Goal: Task Accomplishment & Management: Manage account settings

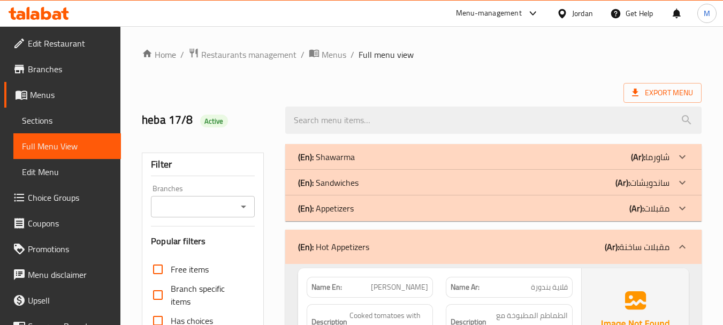
scroll to position [4147, 0]
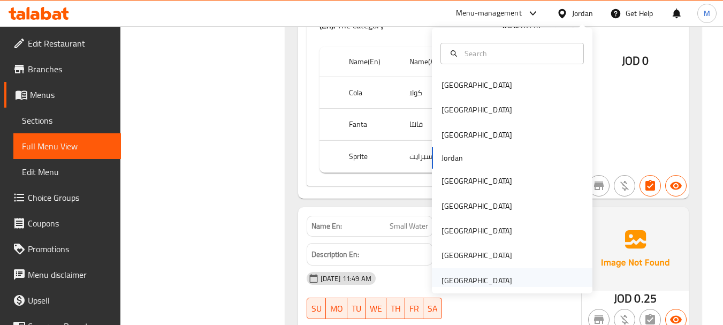
click at [512, 275] on div "United Arab Emirates" at bounding box center [512, 280] width 161 height 25
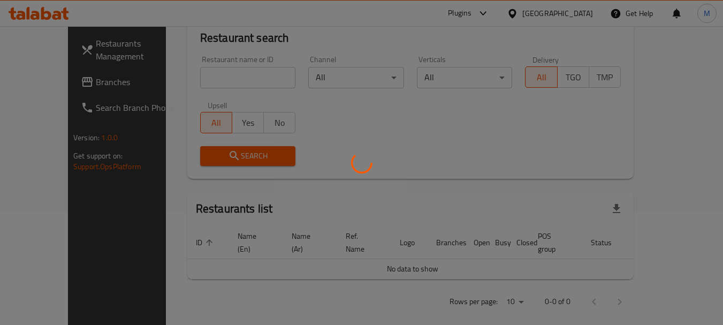
scroll to position [486, 0]
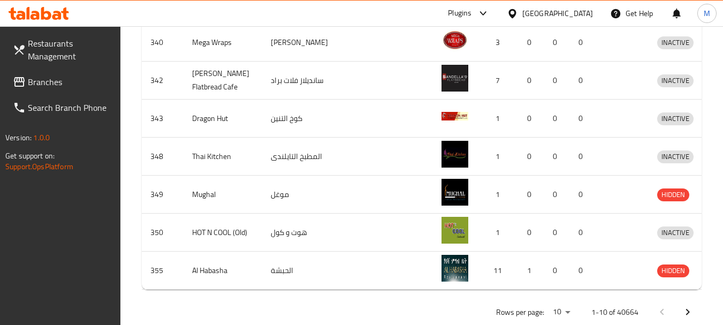
click at [41, 81] on span "Branches" at bounding box center [70, 81] width 85 height 13
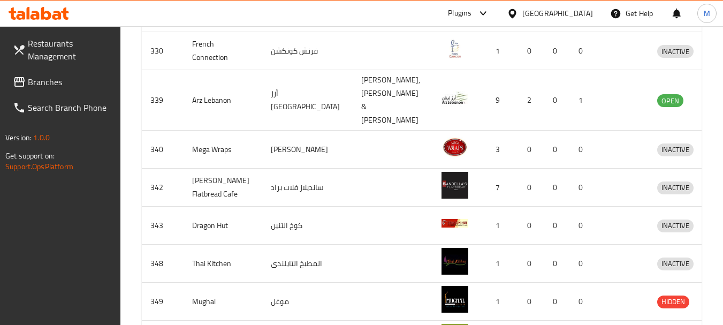
scroll to position [164, 0]
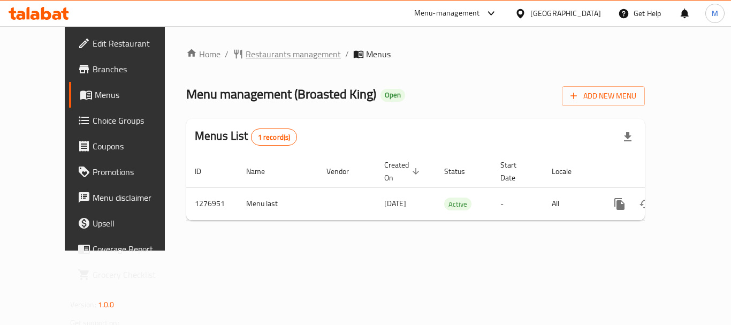
click at [246, 52] on span "Restaurants management" at bounding box center [293, 54] width 95 height 13
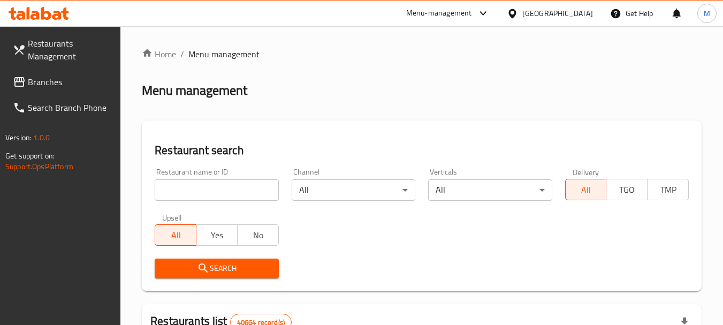
click at [47, 85] on span "Branches" at bounding box center [70, 81] width 85 height 13
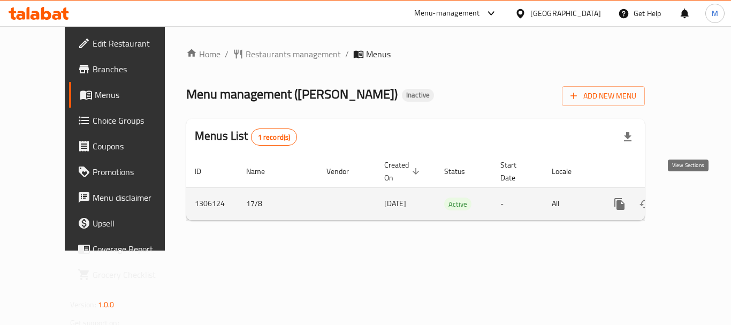
click at [691, 198] on icon "enhanced table" at bounding box center [697, 204] width 13 height 13
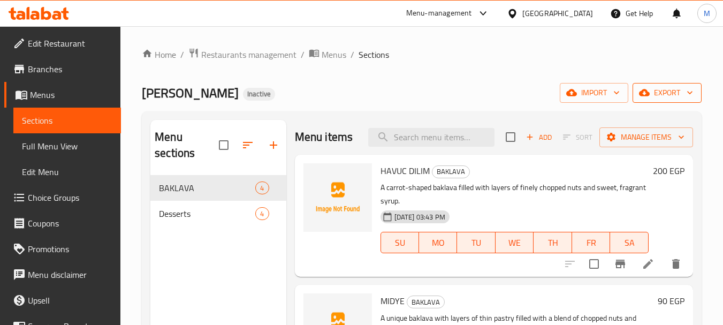
click at [679, 89] on span "export" at bounding box center [667, 92] width 52 height 13
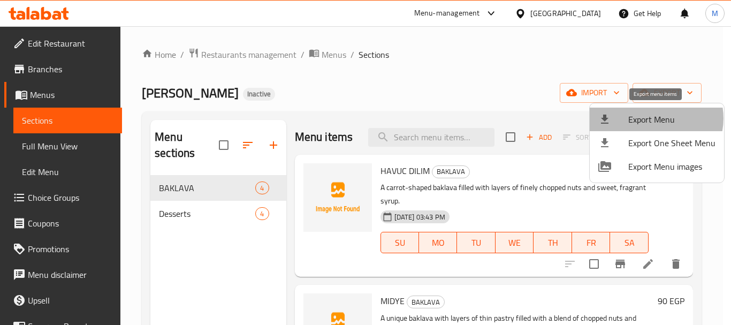
click at [654, 118] on span "Export Menu" at bounding box center [671, 119] width 87 height 13
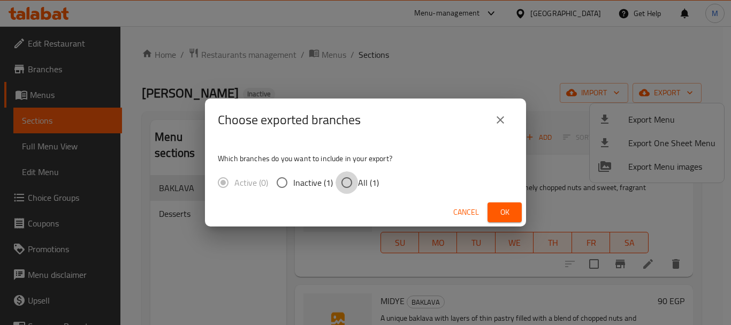
click at [350, 180] on input "All (1)" at bounding box center [347, 182] width 22 height 22
radio input "true"
click at [504, 213] on span "Ok" at bounding box center [504, 212] width 17 height 13
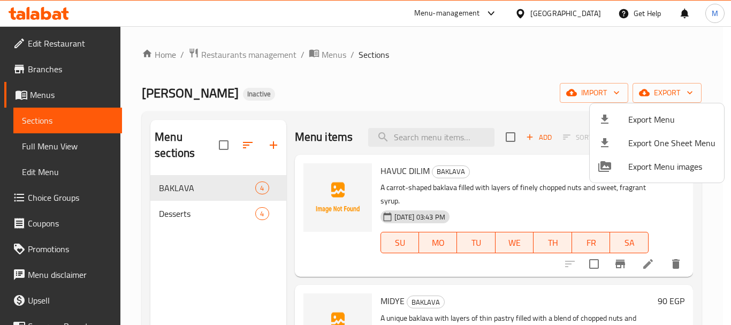
click at [43, 67] on div at bounding box center [365, 162] width 731 height 325
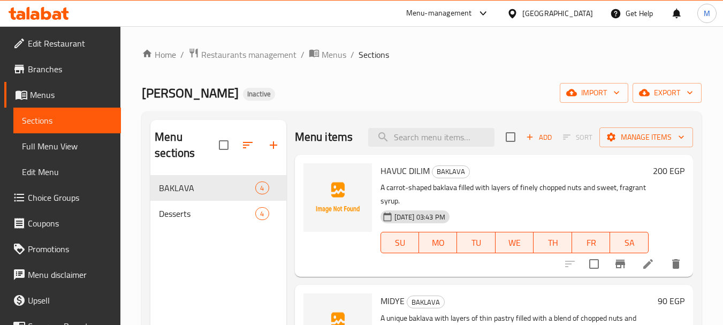
click at [43, 67] on span "Branches" at bounding box center [70, 69] width 85 height 13
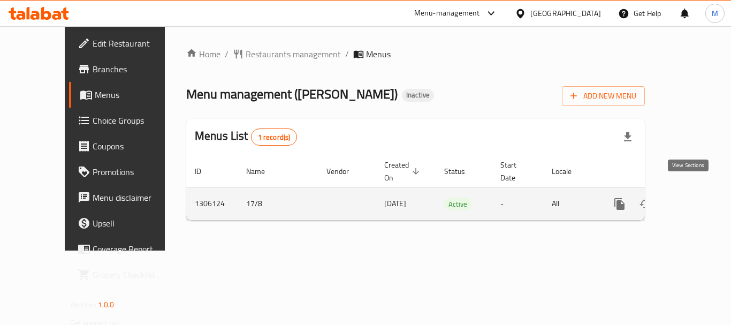
click at [691, 198] on icon "enhanced table" at bounding box center [697, 204] width 13 height 13
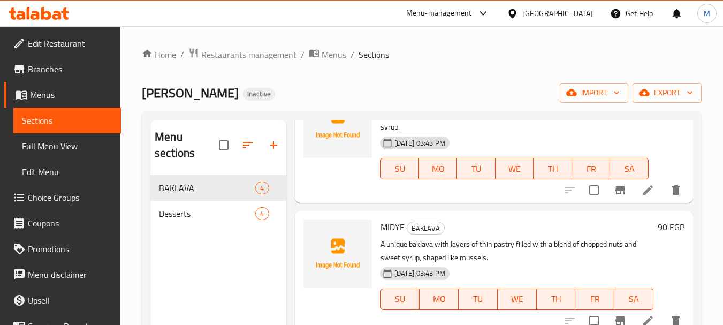
scroll to position [161, 0]
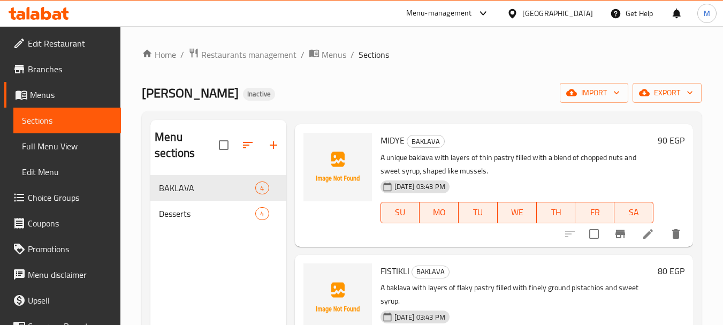
click at [52, 153] on span "Full Menu View" at bounding box center [67, 146] width 90 height 13
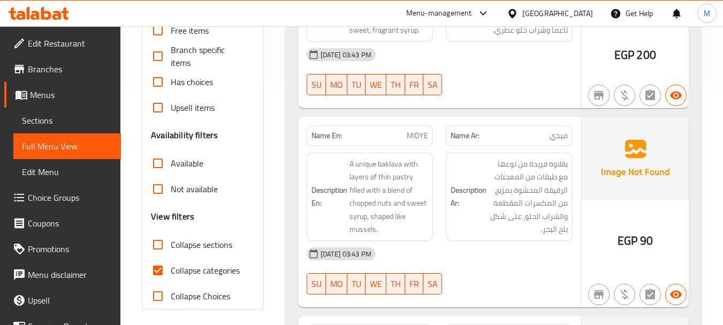
scroll to position [321, 0]
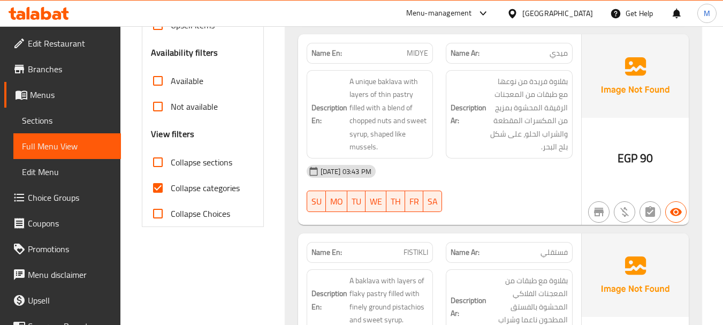
click at [158, 169] on input "Collapse sections" at bounding box center [158, 162] width 26 height 26
checkbox input "true"
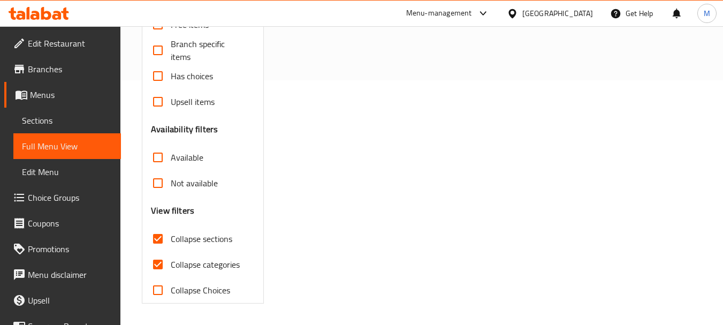
scroll to position [245, 0]
click at [160, 187] on input "Not available" at bounding box center [158, 183] width 26 height 26
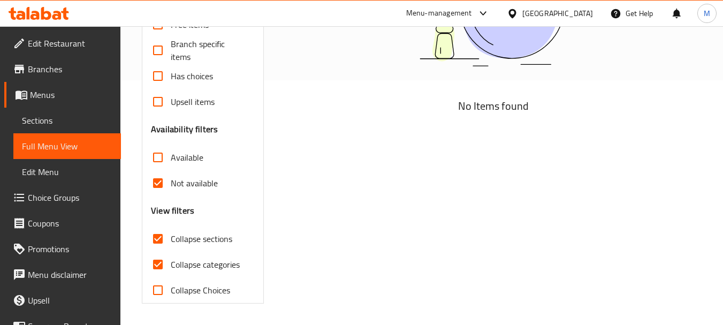
click at [155, 178] on input "Not available" at bounding box center [158, 183] width 26 height 26
checkbox input "false"
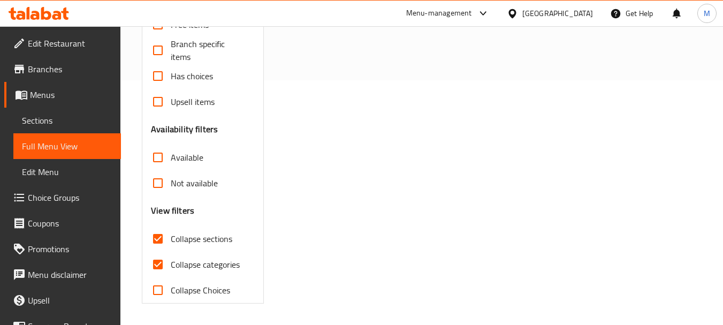
click at [169, 262] on input "Collapse categories" at bounding box center [158, 265] width 26 height 26
checkbox input "false"
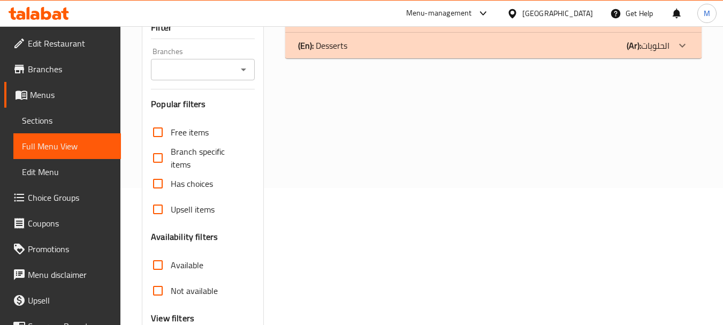
scroll to position [0, 0]
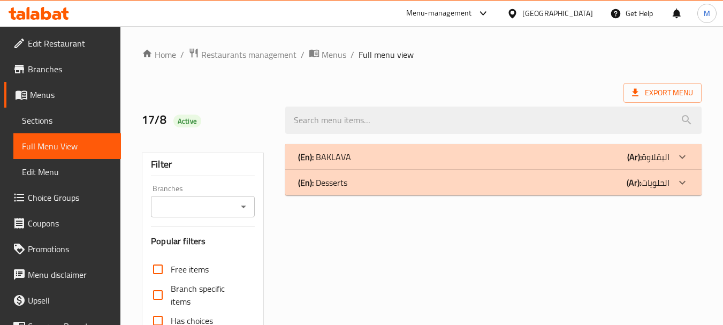
click at [331, 158] on p "(En): BAKLAVA" at bounding box center [324, 156] width 53 height 13
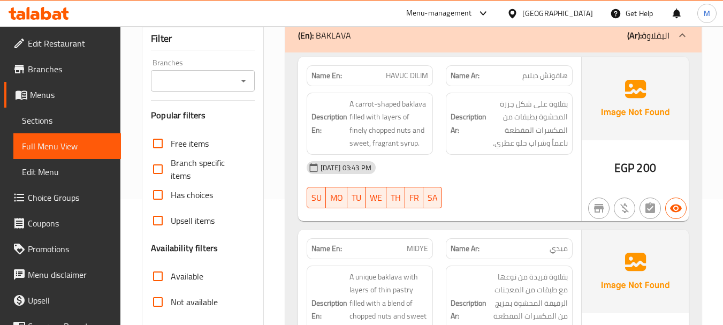
scroll to position [107, 0]
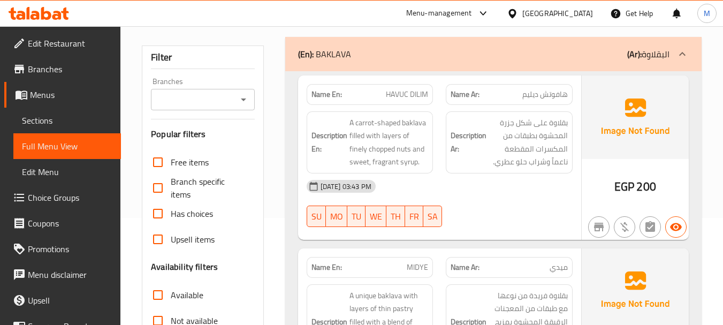
click at [483, 213] on div "17-08-2025 03:43 PM SU MO TU WE TH FR SA" at bounding box center [439, 203] width 279 height 60
click at [441, 50] on div "(En): BAKLAVA (Ar): البقلاوة" at bounding box center [484, 54] width 372 height 13
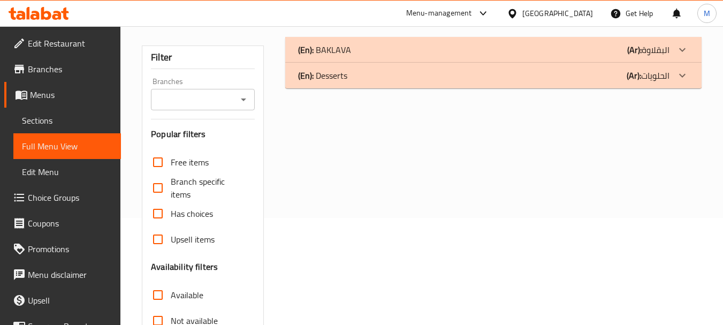
click at [435, 53] on div "(En): BAKLAVA (Ar): البقلاوة" at bounding box center [484, 49] width 372 height 13
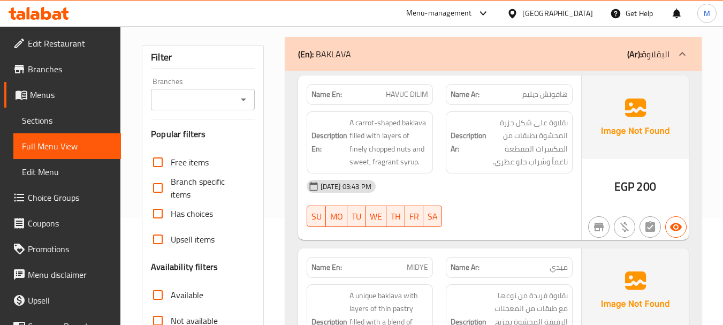
click at [399, 89] on span "HAVUC DILIM" at bounding box center [407, 94] width 42 height 11
copy span "HAVUC DILIM"
click at [475, 195] on div "17-08-2025 03:43 PM" at bounding box center [439, 186] width 279 height 26
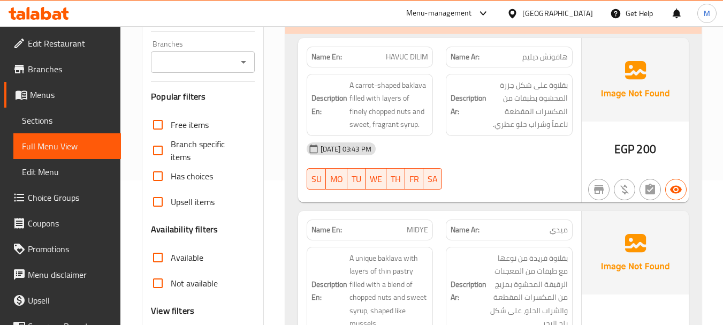
scroll to position [214, 0]
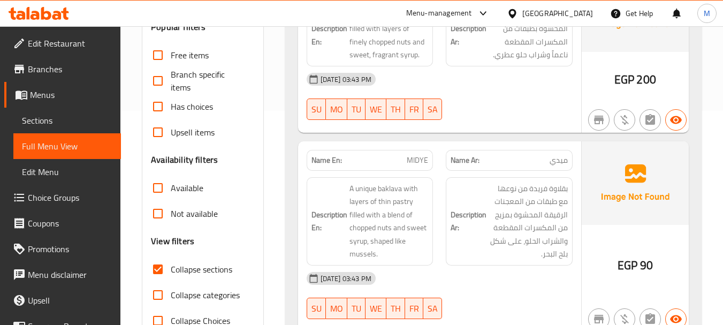
click at [443, 283] on div "17-08-2025 03:43 PM" at bounding box center [439, 279] width 279 height 26
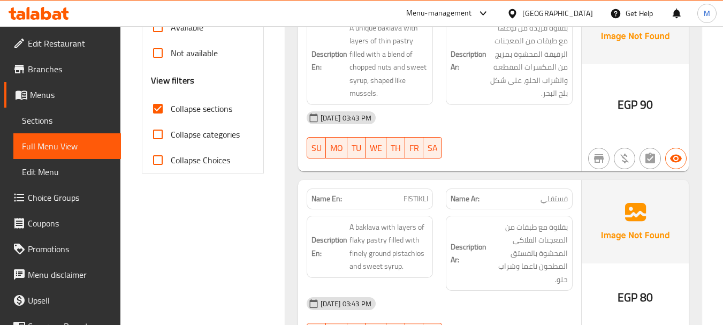
scroll to position [428, 0]
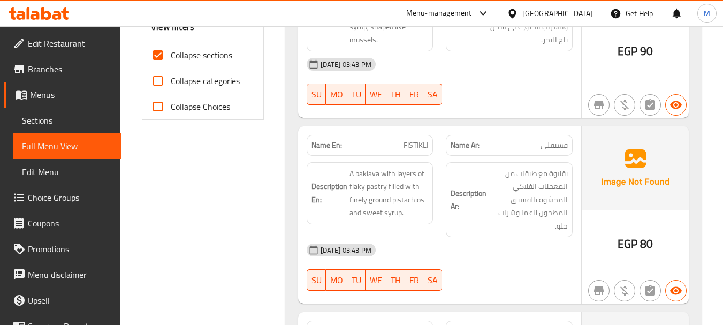
click at [439, 246] on div "17-08-2025 03:43 PM" at bounding box center [439, 250] width 279 height 26
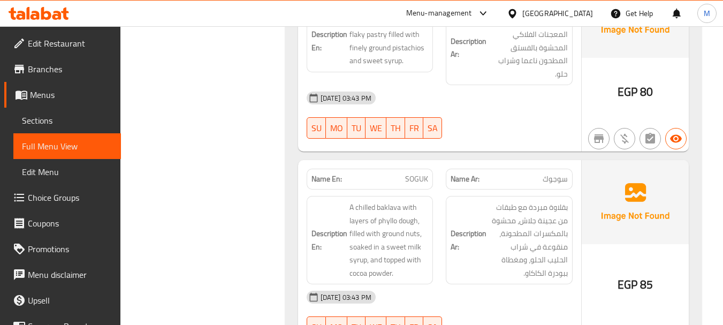
scroll to position [642, 0]
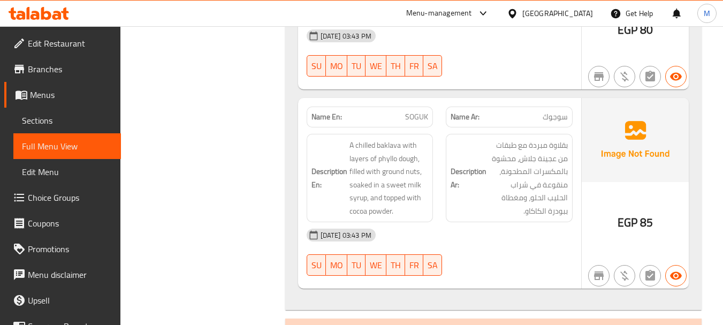
click at [442, 245] on div "17-08-2025 03:43 PM" at bounding box center [439, 235] width 279 height 26
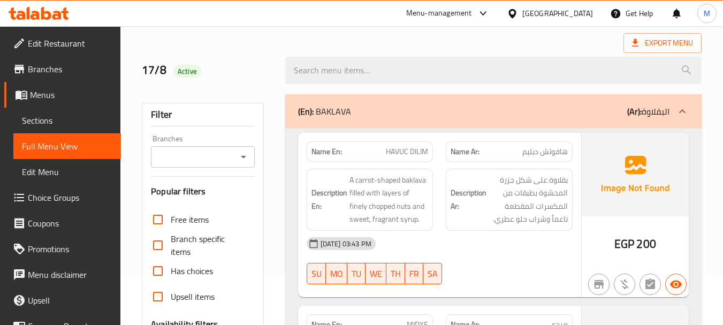
scroll to position [0, 0]
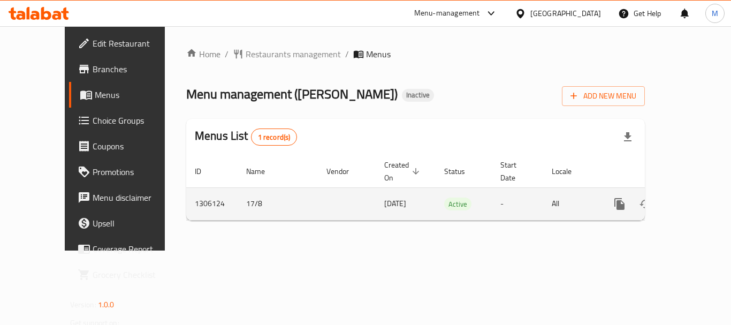
click at [691, 198] on icon "enhanced table" at bounding box center [697, 204] width 13 height 13
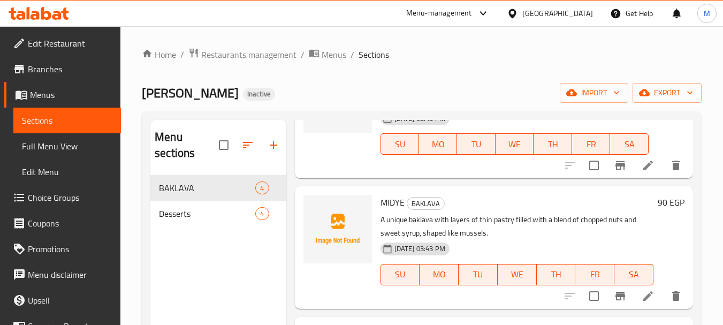
scroll to position [107, 0]
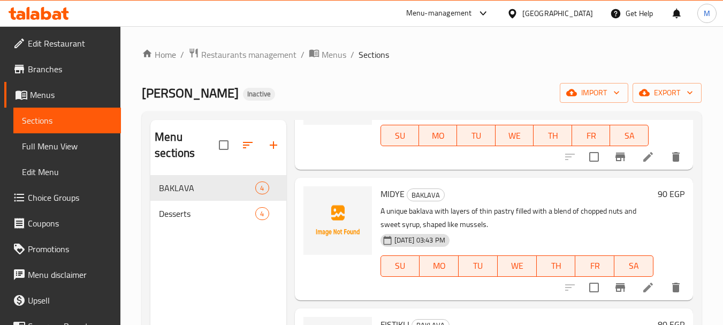
click at [643, 162] on icon at bounding box center [648, 157] width 10 height 10
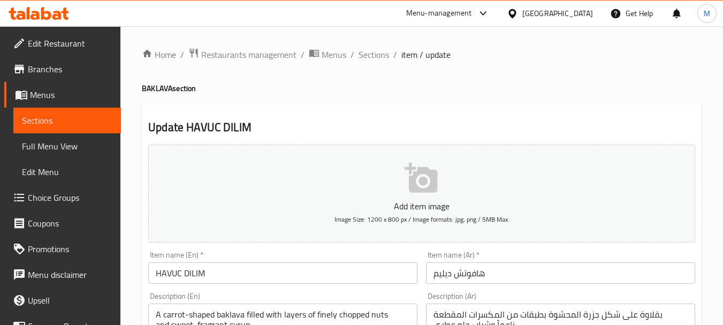
click at [167, 87] on h4 "BAKLAVA section" at bounding box center [422, 88] width 560 height 11
copy h4 "BAKLAVA"
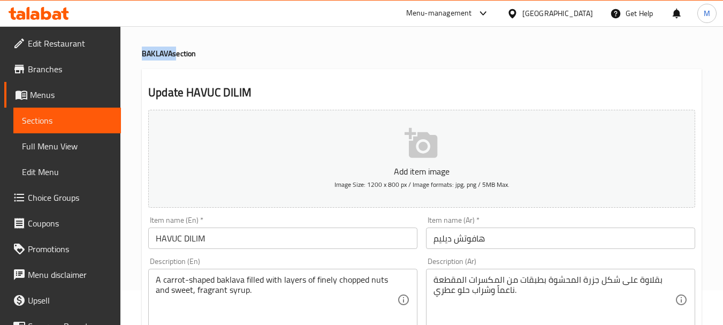
scroll to position [54, 0]
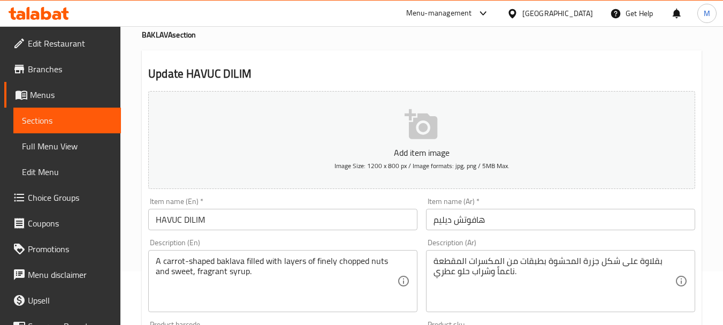
click at [251, 214] on input "HAVUC DILIM" at bounding box center [282, 219] width 269 height 21
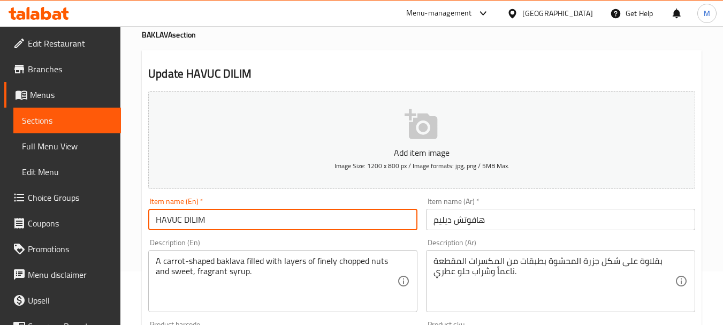
paste input "Baklava"
type input "HAVUC DILIM Baklava"
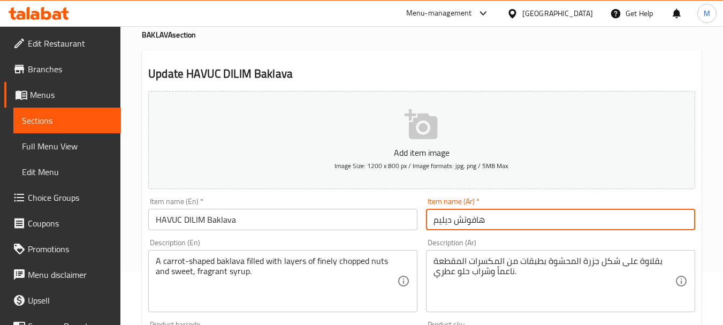
click at [534, 214] on input "هافوتش ديليم" at bounding box center [560, 219] width 269 height 21
paste input "بقلاوة"
type input "بقلاوة هافوتش ديليم"
click at [374, 240] on div "Description (En) A carrot-shaped baklava filled with layers of finely chopped n…" at bounding box center [282, 275] width 269 height 73
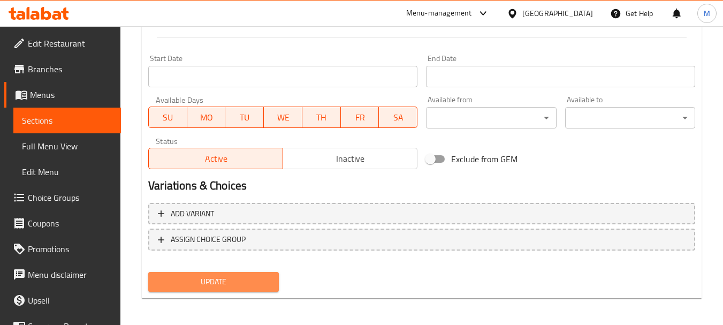
click at [250, 284] on span "Update" at bounding box center [213, 281] width 113 height 13
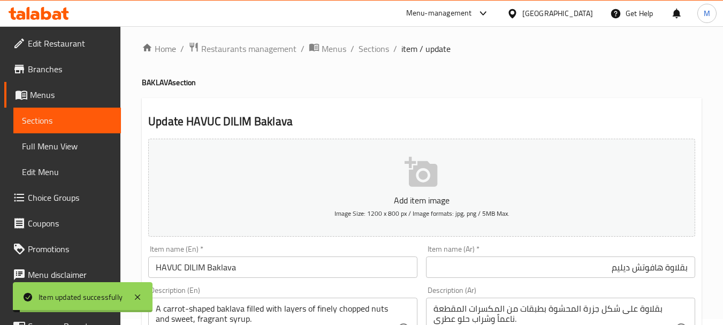
scroll to position [0, 0]
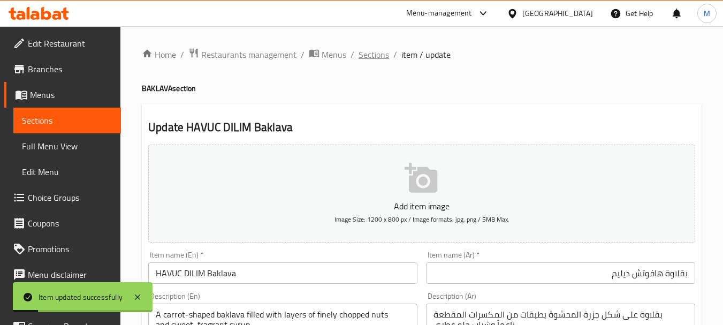
click at [365, 54] on span "Sections" at bounding box center [374, 54] width 31 height 13
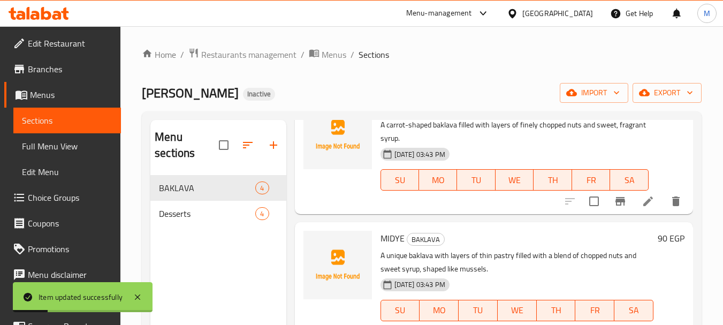
scroll to position [161, 0]
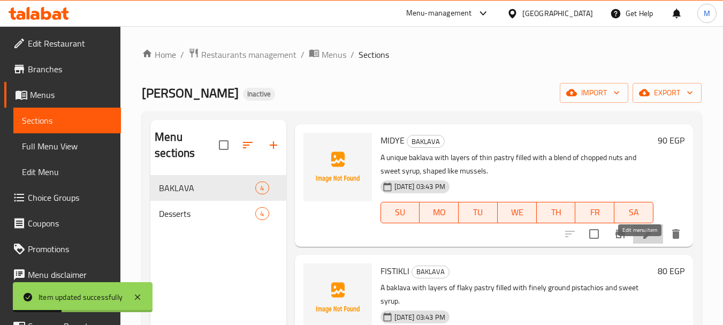
click at [642, 240] on icon at bounding box center [648, 234] width 13 height 13
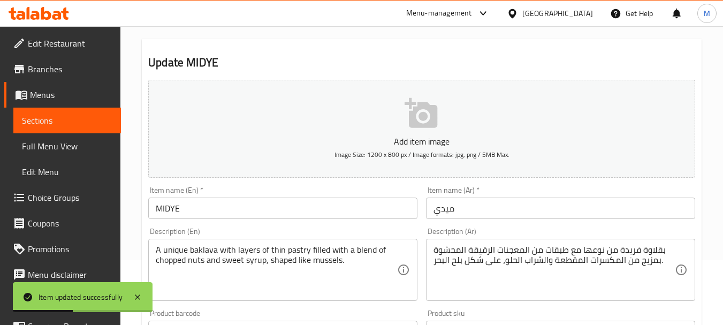
scroll to position [107, 0]
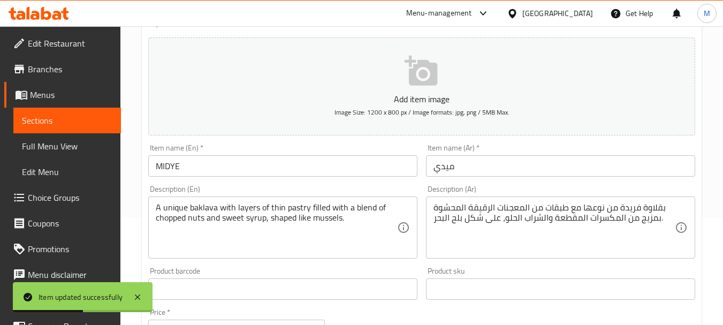
click at [592, 177] on div "Item name (Ar)   * ميدي Item name (Ar) *" at bounding box center [561, 160] width 278 height 41
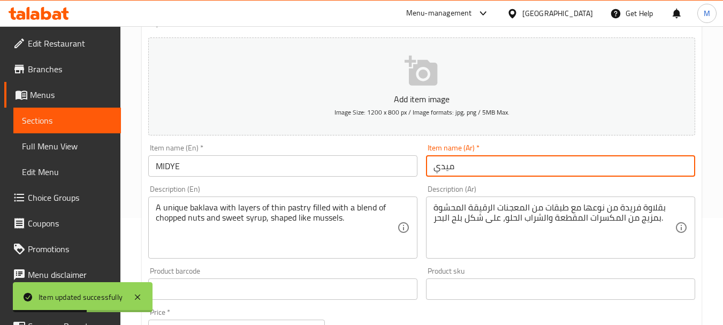
click at [595, 161] on input "ميدي" at bounding box center [560, 165] width 269 height 21
paste input "بقلاوة"
type input "بقلاوة ميدي"
click at [207, 207] on textarea "A unique baklava with layers of thin pastry filled with a blend of chopped nuts…" at bounding box center [276, 227] width 241 height 51
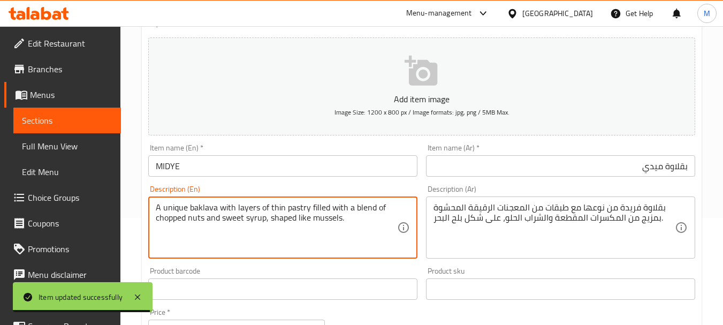
click at [215, 174] on input "MIDYE" at bounding box center [282, 165] width 269 height 21
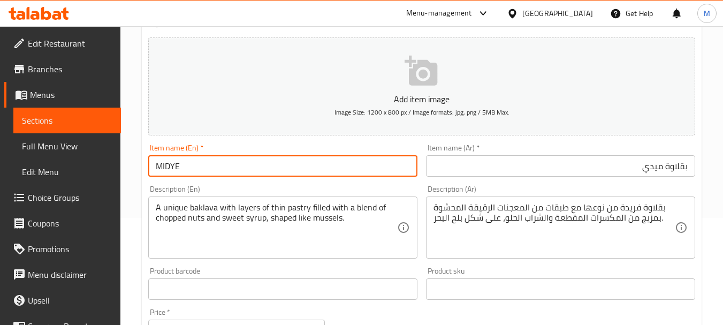
paste input "baklava"
type input "MIDYE baklava"
click at [222, 184] on div "Description (En) A unique baklava with layers of thin pastry filled with a blen…" at bounding box center [283, 222] width 278 height 82
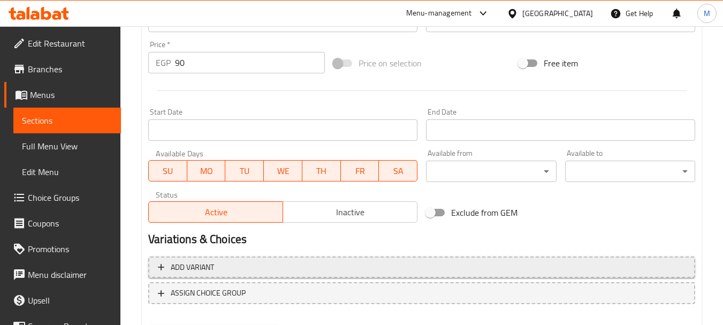
scroll to position [428, 0]
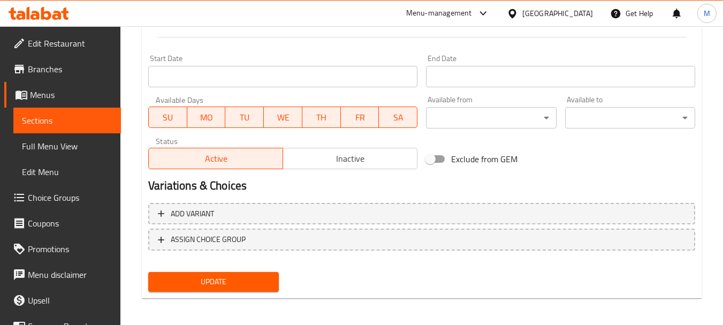
click at [202, 288] on span "Update" at bounding box center [213, 281] width 113 height 13
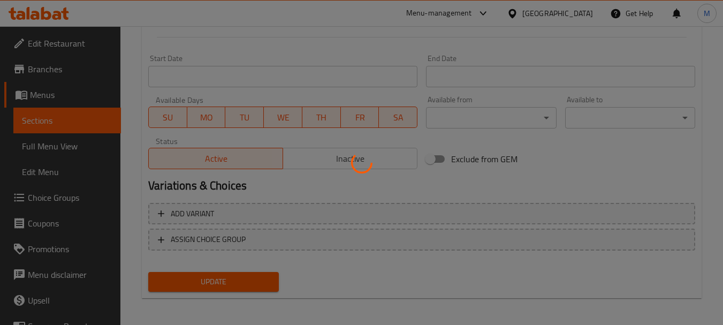
scroll to position [0, 0]
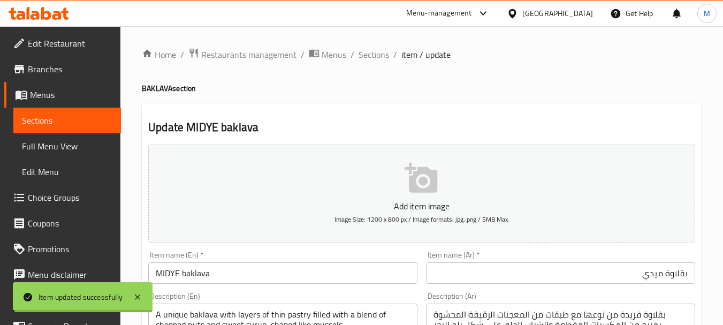
click at [368, 56] on span "Sections" at bounding box center [374, 54] width 31 height 13
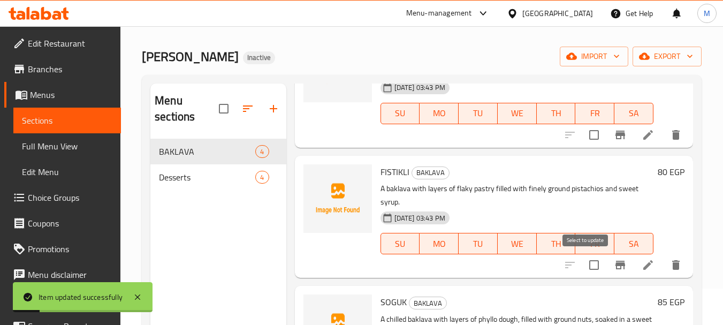
scroll to position [54, 0]
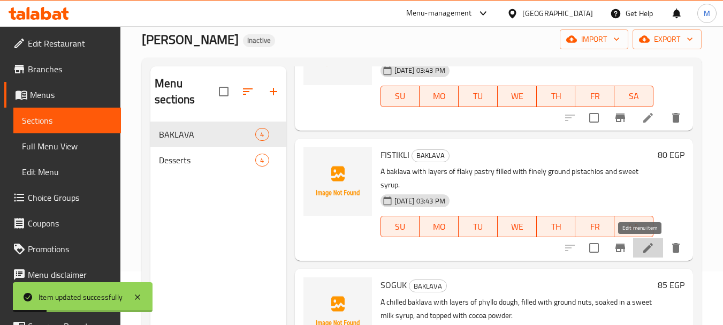
click at [642, 247] on icon at bounding box center [648, 247] width 13 height 13
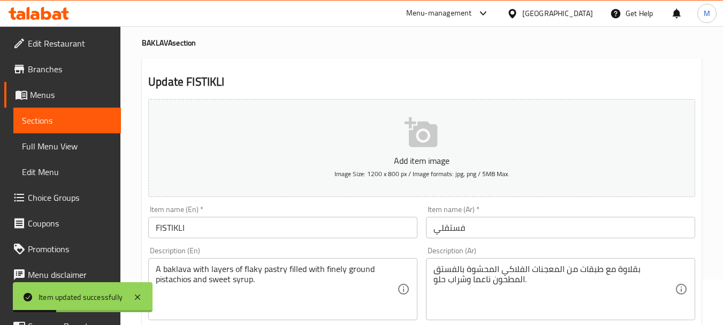
scroll to position [107, 0]
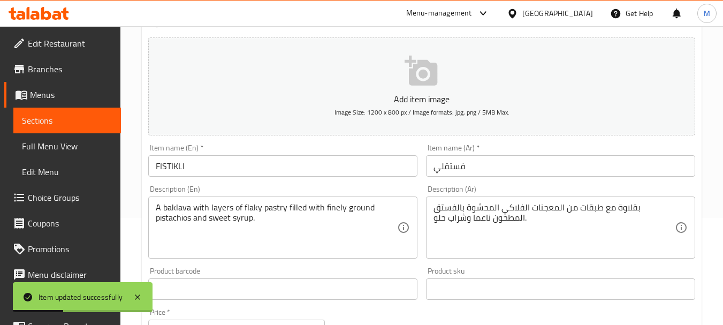
click at [205, 161] on input "FISTIKLI" at bounding box center [282, 165] width 269 height 21
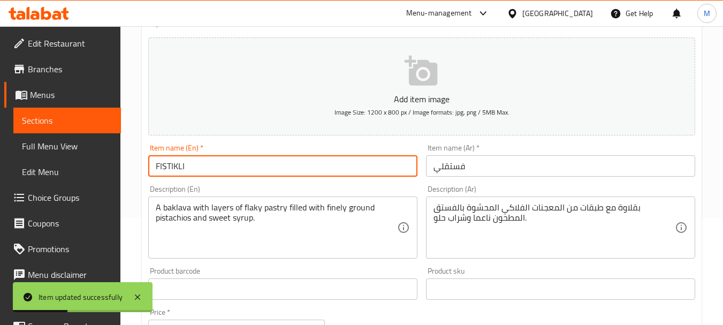
paste input "baklava"
type input "FISTIKLI baklava"
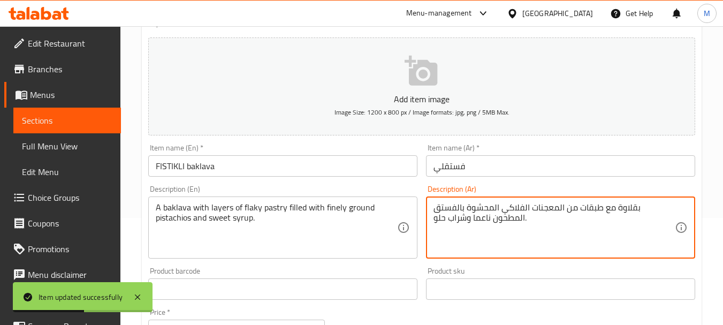
click at [658, 208] on textarea "بقلاوة مع طبقات من المعجنات الفلاكي المحشوة بالفستق المطحون ناعما وشراب حلو." at bounding box center [554, 227] width 241 height 51
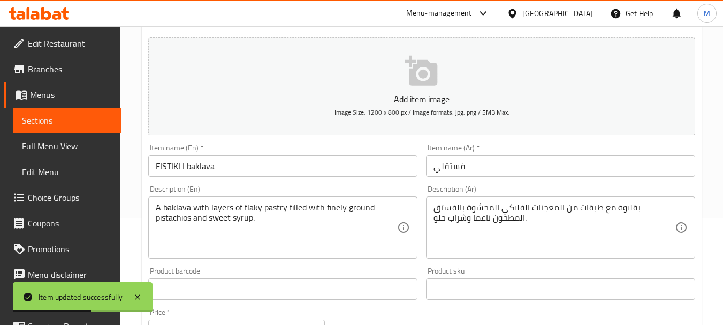
click at [652, 179] on div "Item name (Ar)   * فستقلي Item name (Ar) *" at bounding box center [561, 160] width 278 height 41
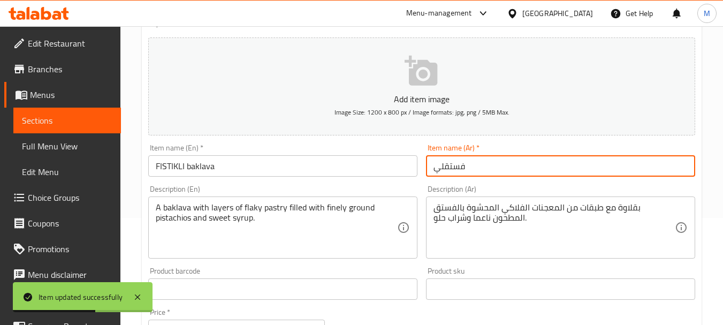
click at [650, 168] on input "فستقلي" at bounding box center [560, 165] width 269 height 21
paste input "بقلاوة"
type input "بقلاوة فستقلي"
click at [354, 189] on div "Description (En) A baklava with layers of flaky pastry filled with finely groun…" at bounding box center [282, 221] width 269 height 73
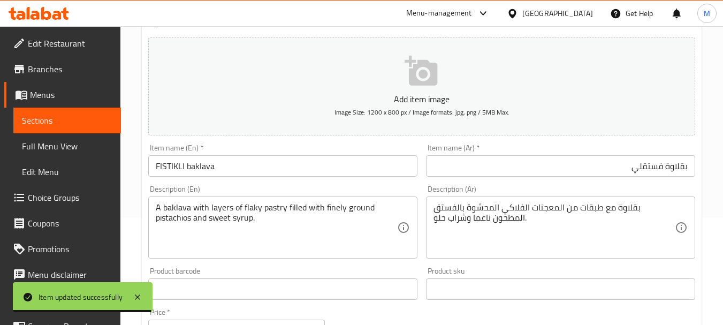
scroll to position [431, 0]
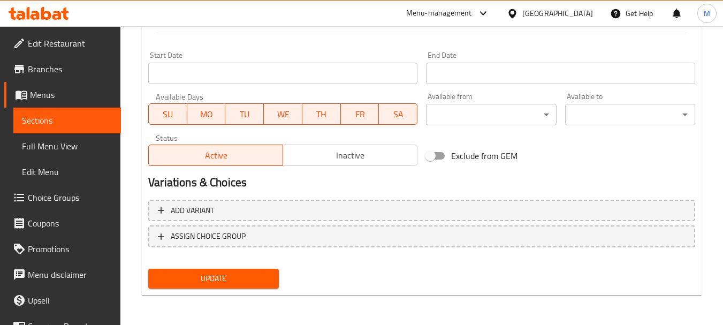
click at [254, 282] on span "Update" at bounding box center [213, 278] width 113 height 13
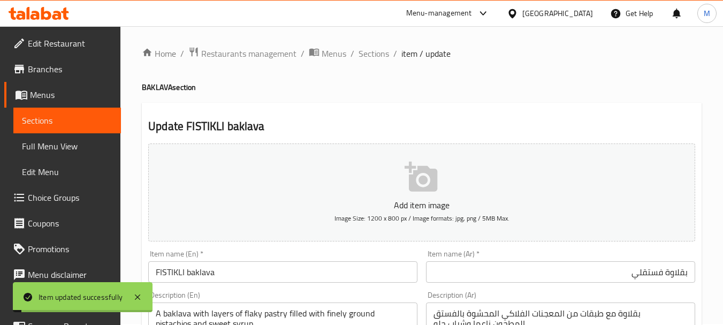
scroll to position [0, 0]
click at [369, 53] on span "Sections" at bounding box center [374, 54] width 31 height 13
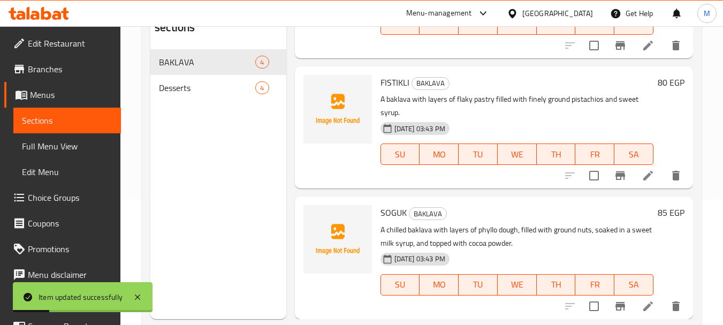
scroll to position [150, 0]
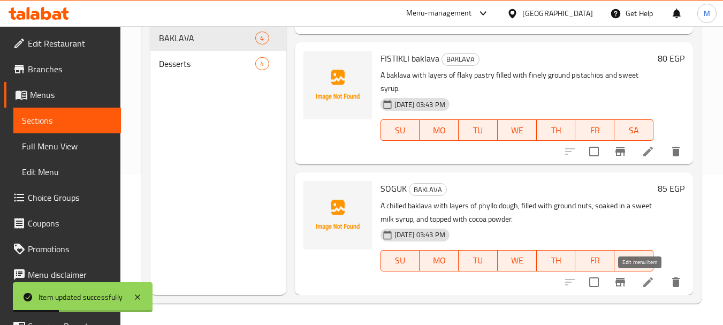
click at [642, 284] on icon at bounding box center [648, 282] width 13 height 13
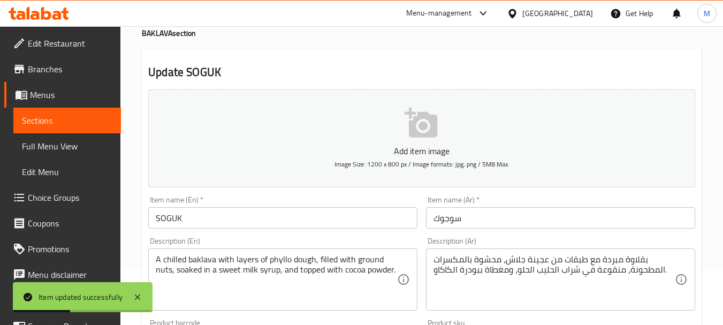
scroll to position [107, 0]
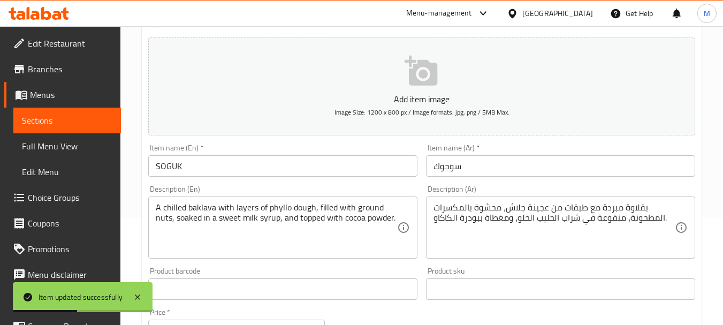
click at [556, 165] on input "سوجوك" at bounding box center [560, 165] width 269 height 21
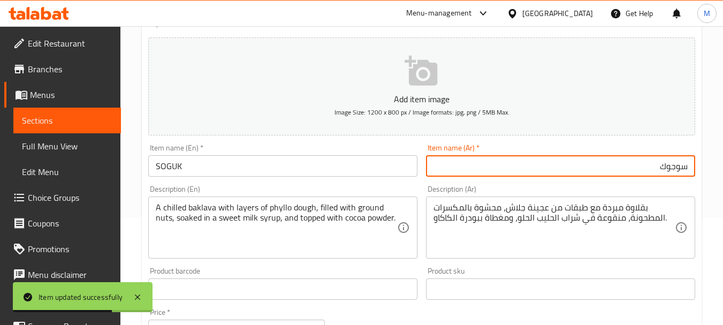
paste input "بقلاوة"
type input "بقلاوة سوجوك"
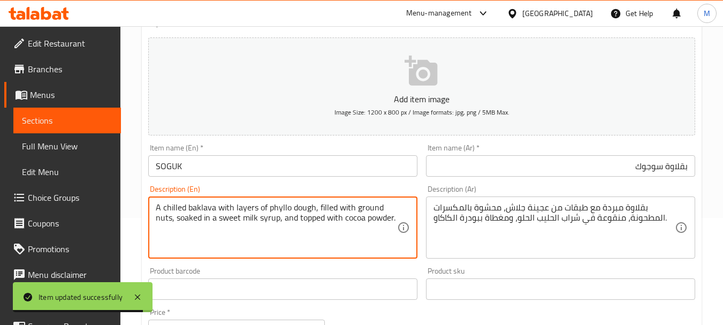
click at [196, 207] on textarea "A chilled baklava with layers of phyllo dough, filled with ground nuts, soaked …" at bounding box center [276, 227] width 241 height 51
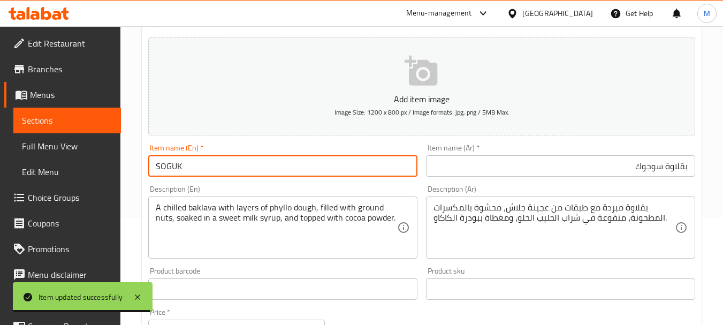
click at [208, 166] on input "SOGUK" at bounding box center [282, 165] width 269 height 21
paste input "baklava"
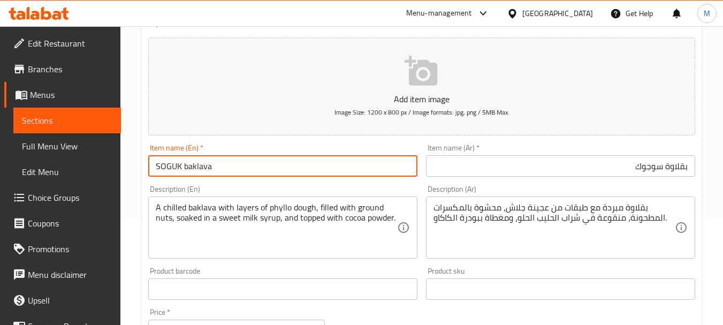
type input "SOGUK baklava"
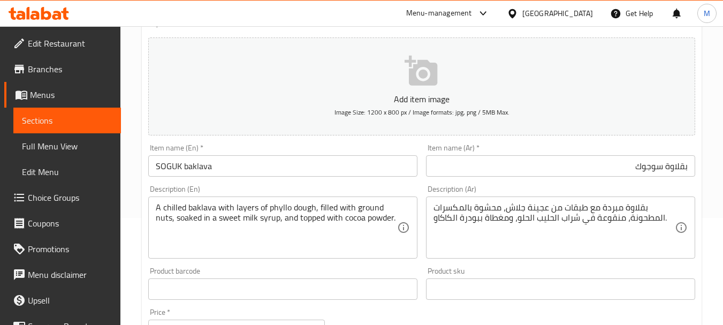
click at [214, 186] on div "Description (En) A chilled baklava with layers of phyllo dough, filled with gro…" at bounding box center [282, 221] width 269 height 73
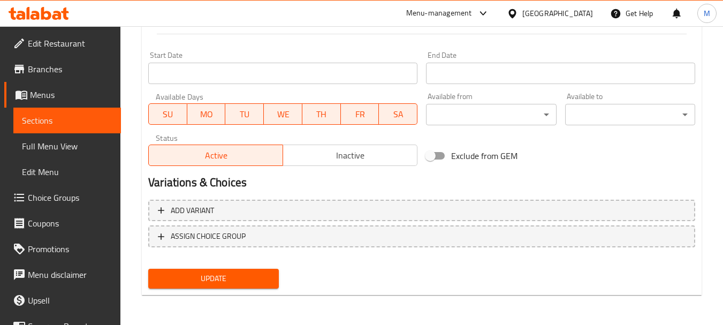
click at [230, 282] on span "Update" at bounding box center [213, 278] width 113 height 13
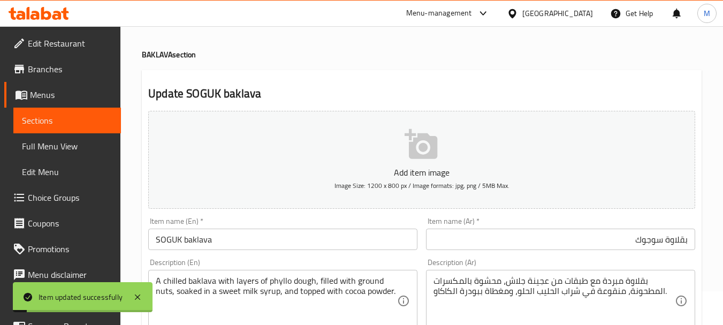
scroll to position [0, 0]
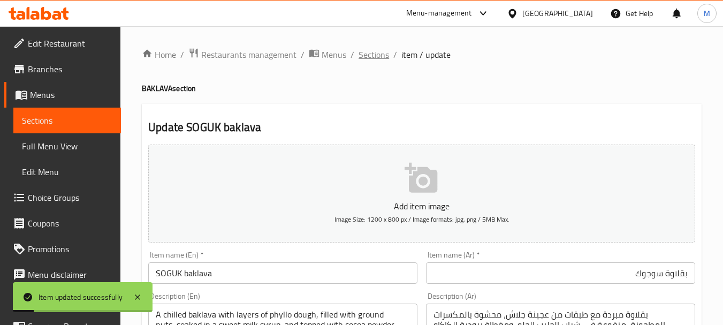
click at [374, 52] on span "Sections" at bounding box center [374, 54] width 31 height 13
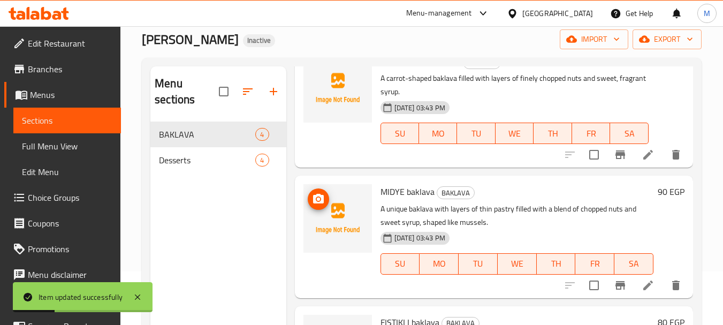
scroll to position [107, 0]
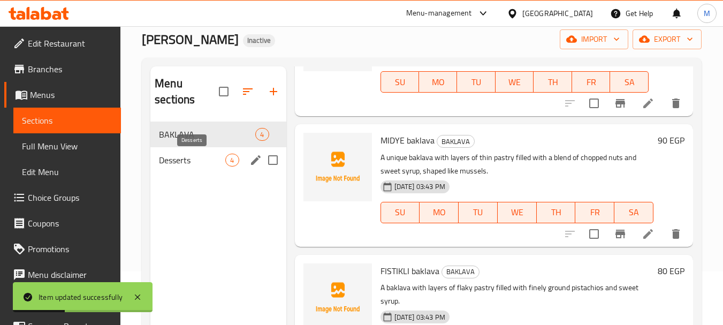
click at [185, 157] on span "Desserts" at bounding box center [192, 160] width 66 height 13
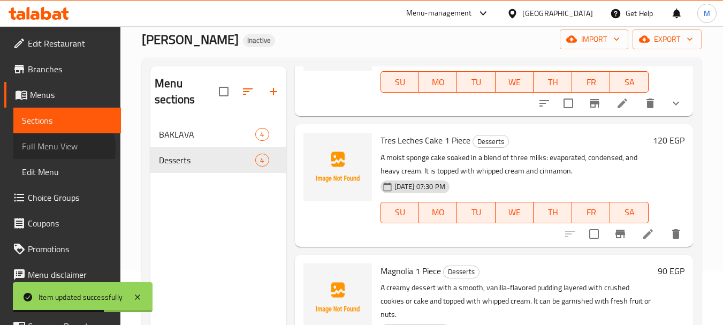
click at [51, 149] on span "Full Menu View" at bounding box center [67, 146] width 90 height 13
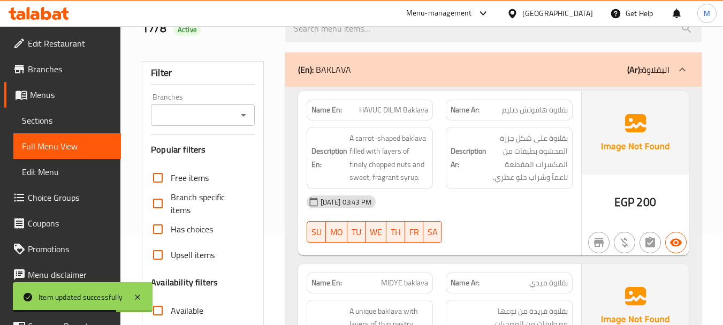
scroll to position [268, 0]
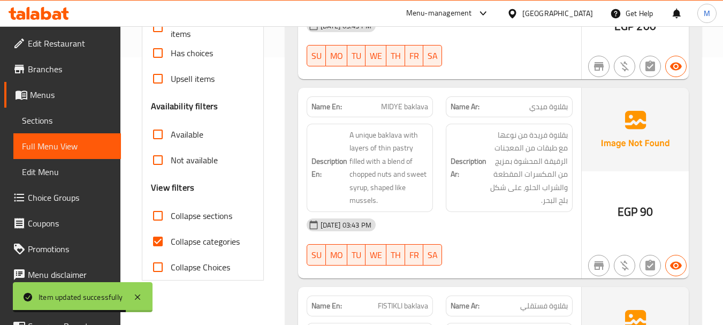
click at [153, 239] on input "Collapse categories" at bounding box center [158, 242] width 26 height 26
checkbox input "false"
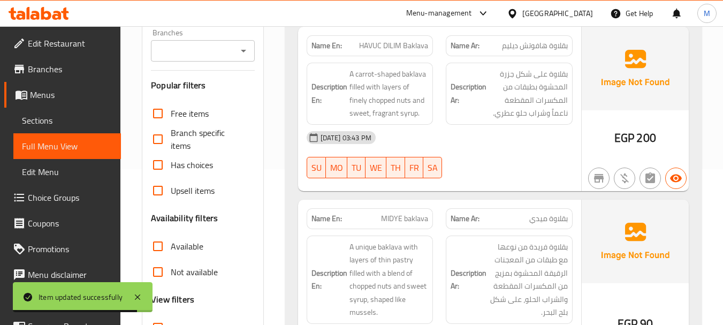
scroll to position [0, 0]
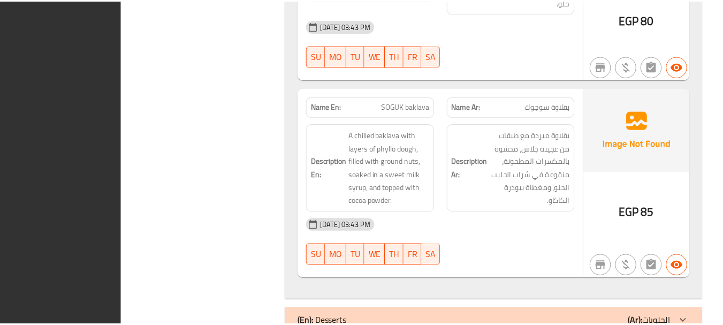
scroll to position [683, 0]
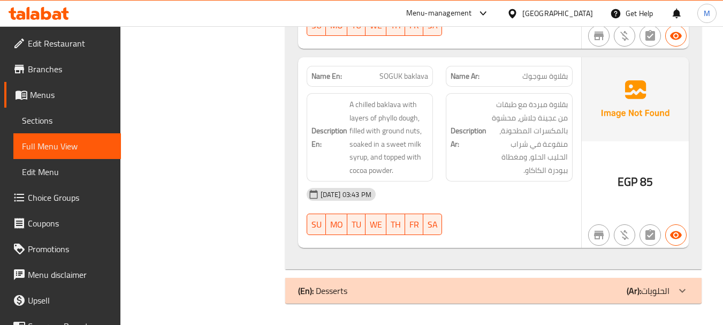
click at [56, 41] on span "Edit Restaurant" at bounding box center [70, 43] width 85 height 13
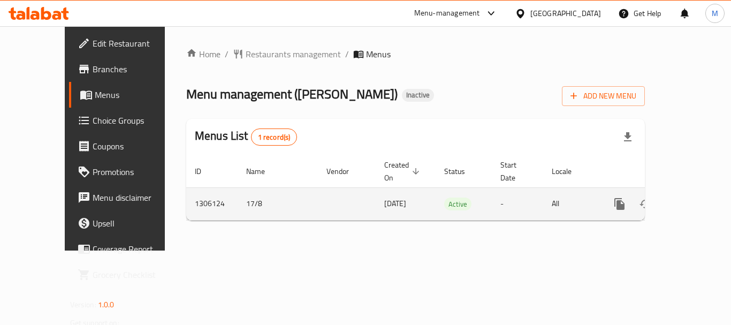
click at [696, 194] on link "enhanced table" at bounding box center [697, 204] width 26 height 26
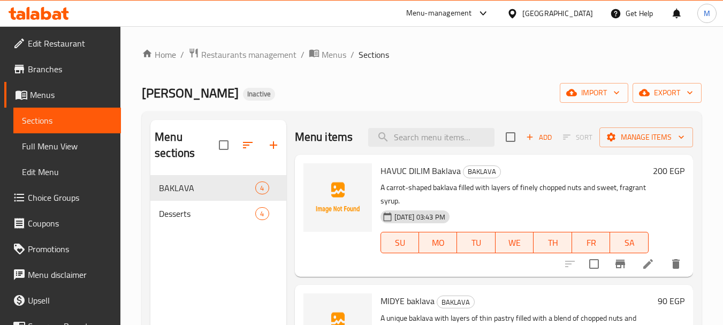
click at [50, 67] on span "Branches" at bounding box center [70, 69] width 85 height 13
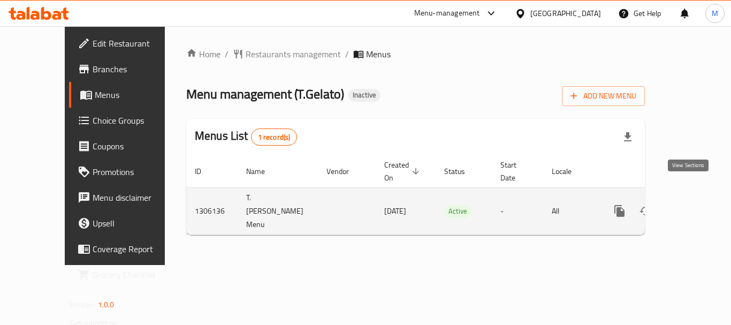
click at [694, 204] on icon "enhanced table" at bounding box center [697, 210] width 13 height 13
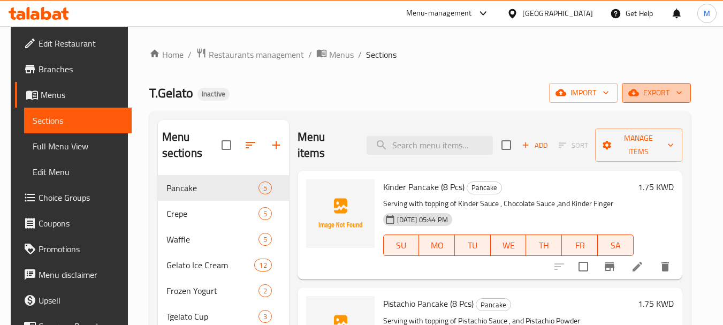
click at [683, 88] on span "export" at bounding box center [657, 92] width 52 height 13
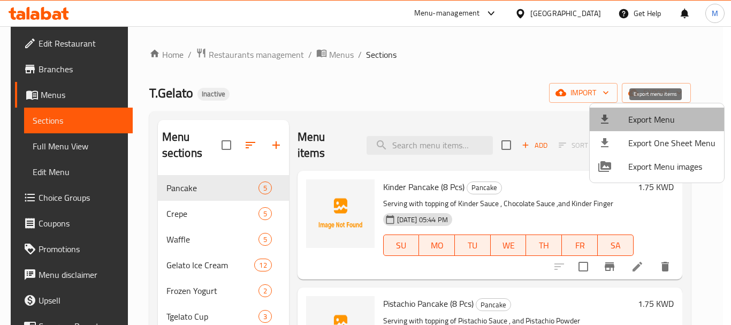
click at [681, 111] on li "Export Menu" at bounding box center [657, 120] width 134 height 24
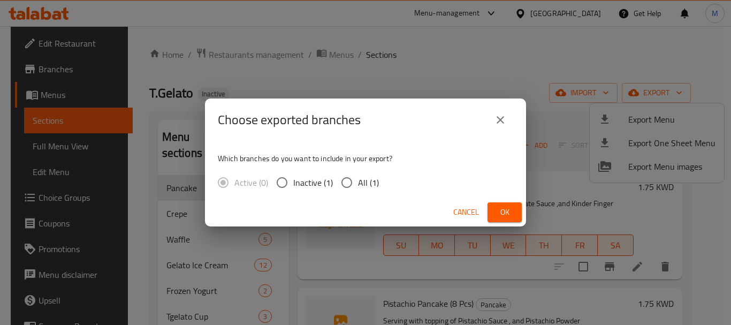
click at [354, 174] on input "All (1)" at bounding box center [347, 182] width 22 height 22
radio input "true"
click at [499, 208] on span "Ok" at bounding box center [504, 212] width 17 height 13
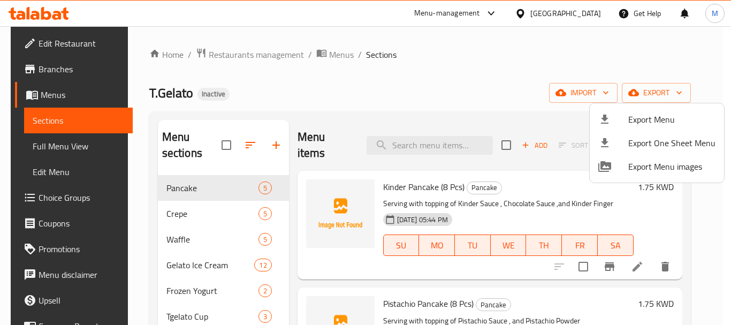
click at [368, 85] on div at bounding box center [365, 162] width 731 height 325
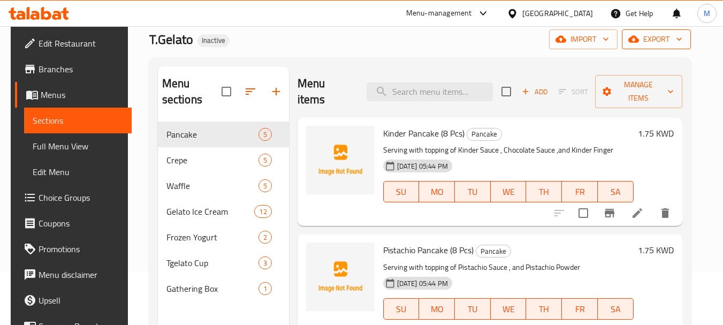
click at [671, 42] on span "export" at bounding box center [657, 39] width 52 height 13
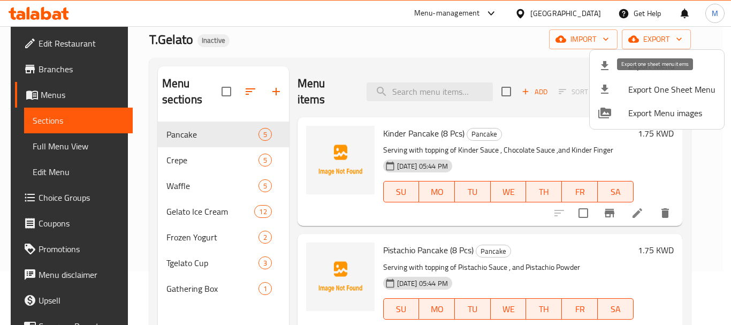
click at [628, 93] on span "Export One Sheet Menu" at bounding box center [671, 89] width 87 height 13
click at [670, 118] on span "Export Menu images" at bounding box center [671, 113] width 87 height 13
click at [291, 64] on div at bounding box center [365, 162] width 731 height 325
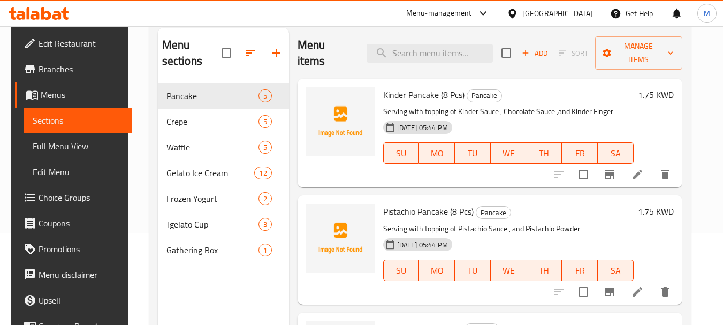
scroll to position [107, 0]
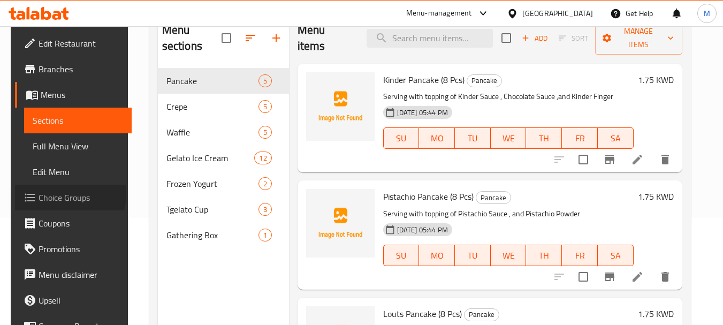
click at [52, 194] on span "Choice Groups" at bounding box center [81, 197] width 85 height 13
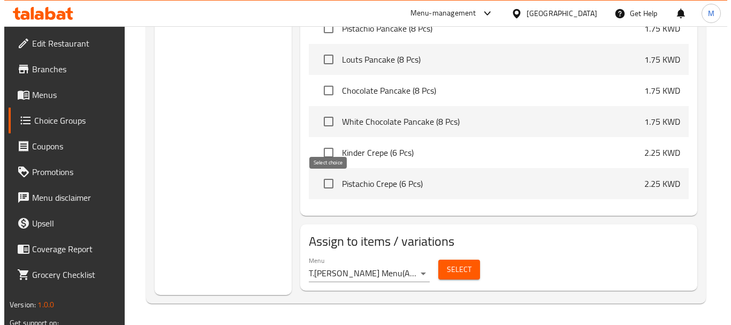
scroll to position [54, 0]
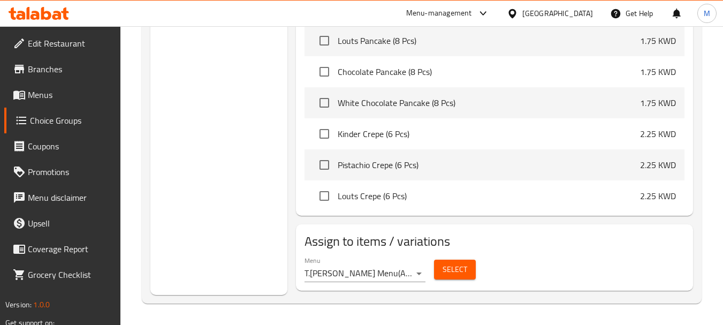
click at [458, 263] on span "Select" at bounding box center [455, 269] width 25 height 13
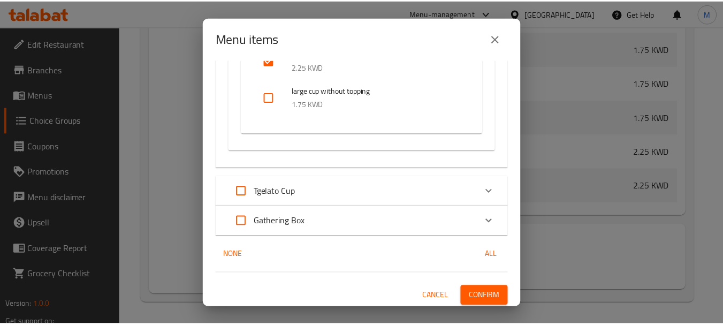
scroll to position [5038, 0]
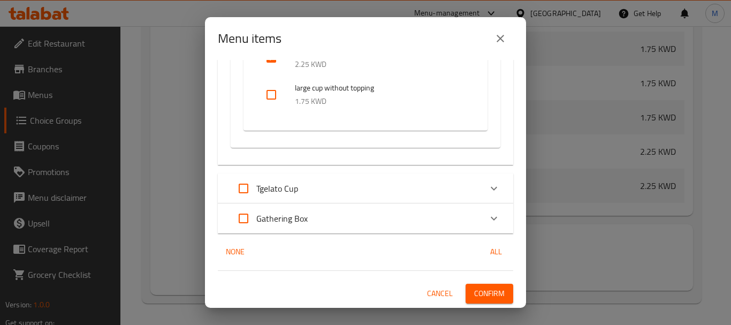
click at [436, 286] on button "Cancel" at bounding box center [440, 294] width 34 height 20
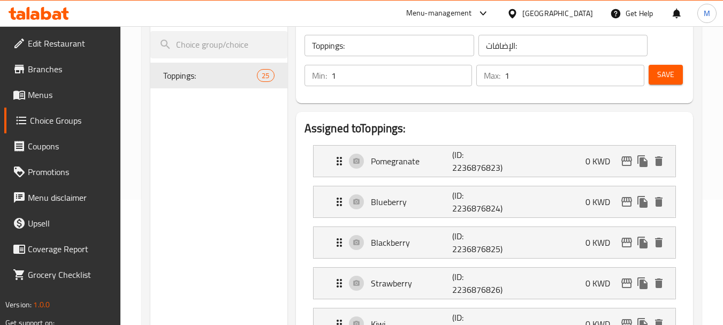
scroll to position [0, 0]
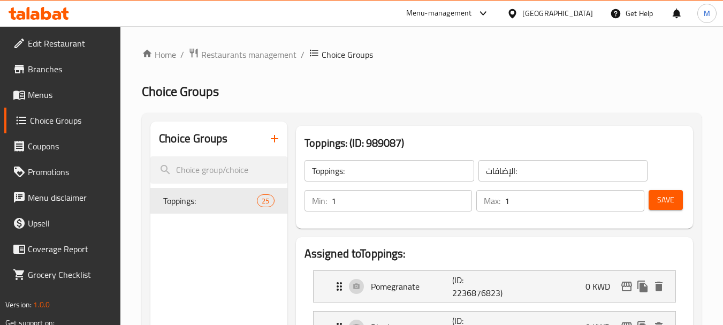
click at [43, 94] on span "Menus" at bounding box center [70, 94] width 85 height 13
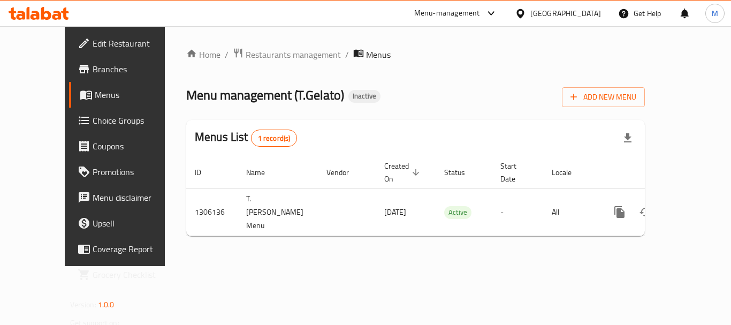
drag, startPoint x: 389, startPoint y: 248, endPoint x: 408, endPoint y: 232, distance: 24.7
click at [389, 248] on div "Home / Restaurants management / Menus Menu management ( T.Gelato ) Inactive Add…" at bounding box center [416, 146] width 502 height 240
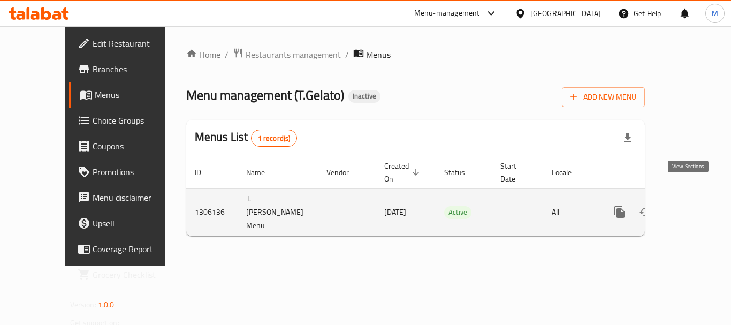
click at [696, 199] on link "enhanced table" at bounding box center [697, 212] width 26 height 26
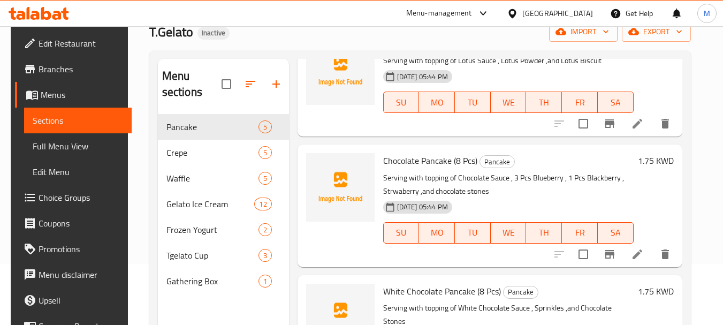
scroll to position [150, 0]
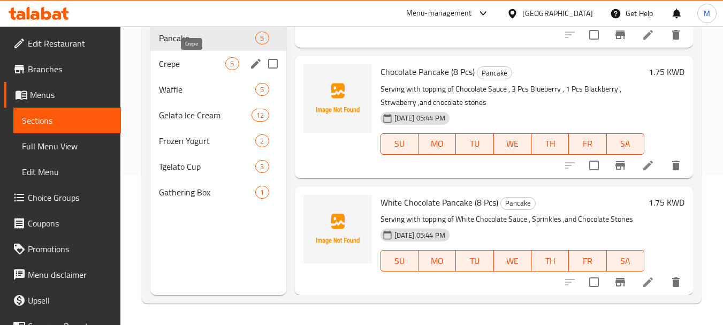
click at [179, 69] on span "Crepe" at bounding box center [192, 63] width 66 height 13
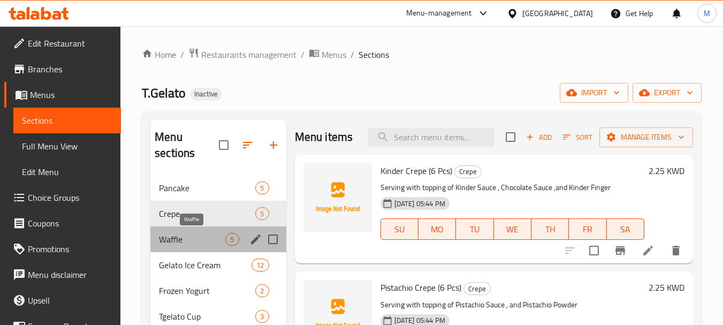
click at [167, 240] on span "Waffle" at bounding box center [192, 239] width 66 height 13
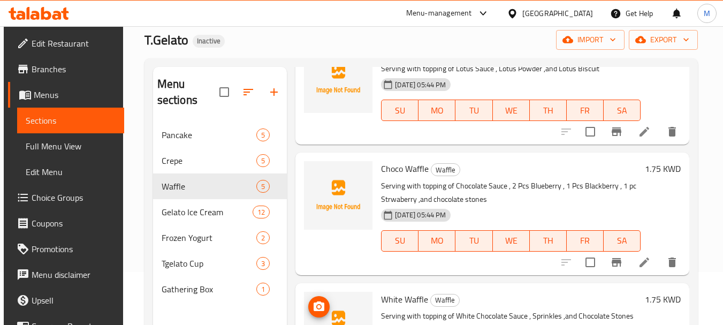
scroll to position [150, 0]
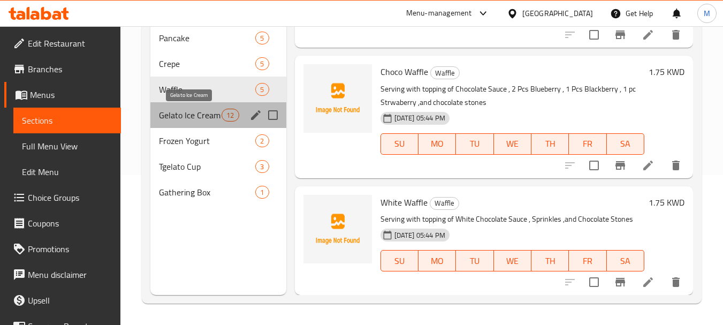
click at [174, 117] on span "Gelato Ice Cream" at bounding box center [190, 115] width 63 height 13
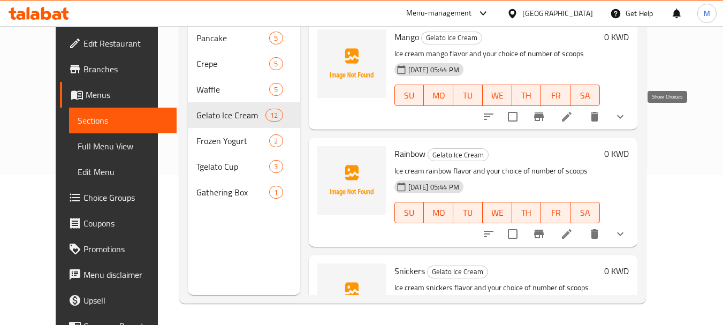
click at [627, 114] on icon "show more" at bounding box center [620, 116] width 13 height 13
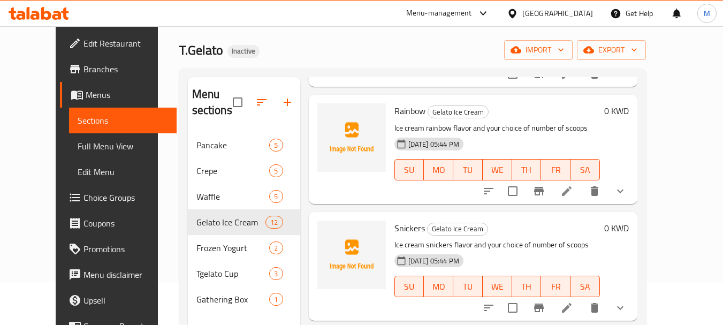
scroll to position [1552, 0]
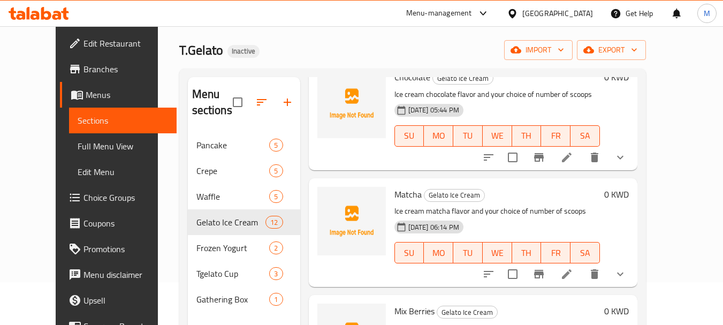
click at [633, 170] on button "show more" at bounding box center [621, 158] width 26 height 26
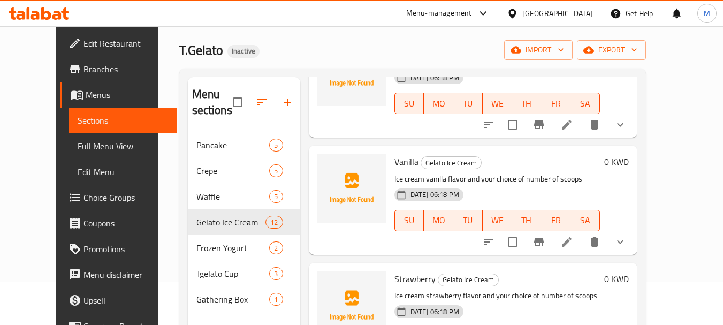
scroll to position [3105, 0]
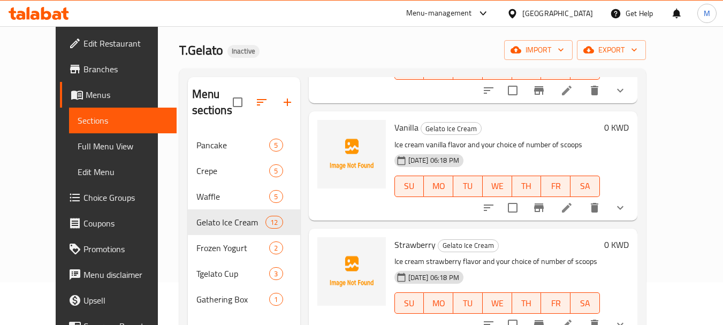
click at [627, 214] on icon "show more" at bounding box center [620, 207] width 13 height 13
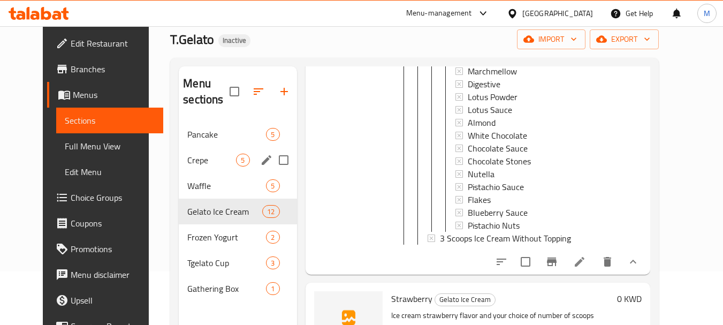
scroll to position [3907, 0]
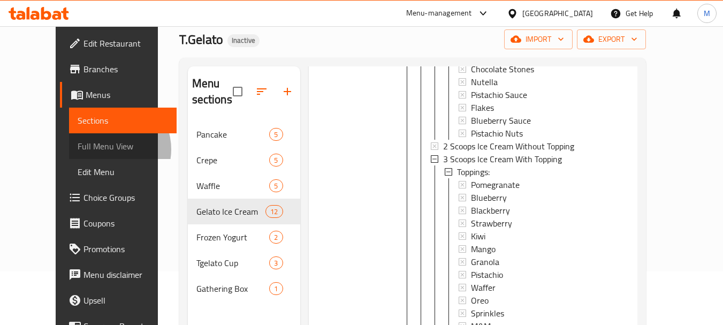
click at [78, 149] on span "Full Menu View" at bounding box center [123, 146] width 90 height 13
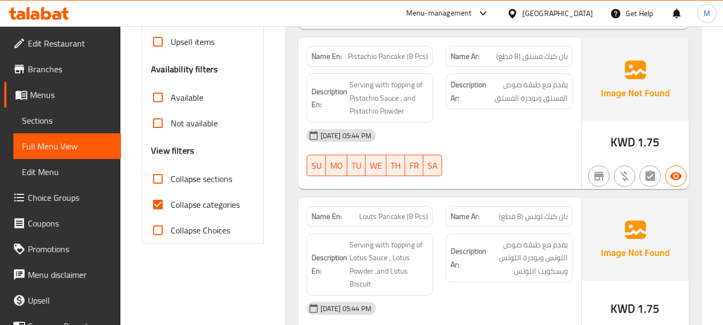
scroll to position [321, 0]
click at [175, 172] on span "Collapse sections" at bounding box center [202, 178] width 62 height 13
click at [171, 165] on input "Collapse sections" at bounding box center [158, 178] width 26 height 26
checkbox input "true"
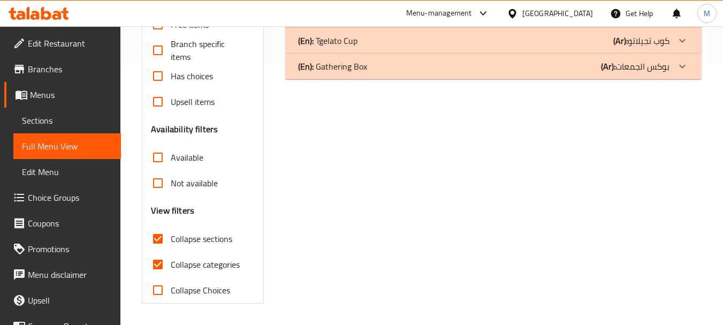
drag, startPoint x: 174, startPoint y: 190, endPoint x: 231, endPoint y: 207, distance: 59.3
click at [174, 258] on span "Collapse categories" at bounding box center [205, 264] width 69 height 13
click at [171, 252] on input "Collapse categories" at bounding box center [158, 265] width 26 height 26
checkbox input "false"
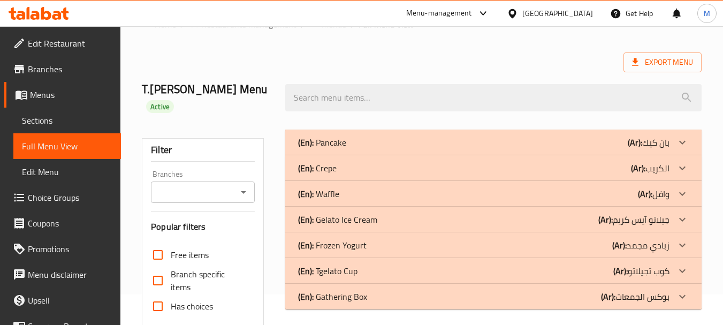
scroll to position [84, 0]
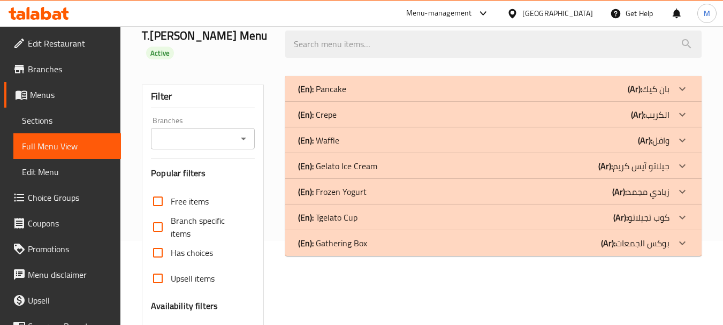
click at [330, 82] on p "(En): Pancake" at bounding box center [322, 88] width 48 height 13
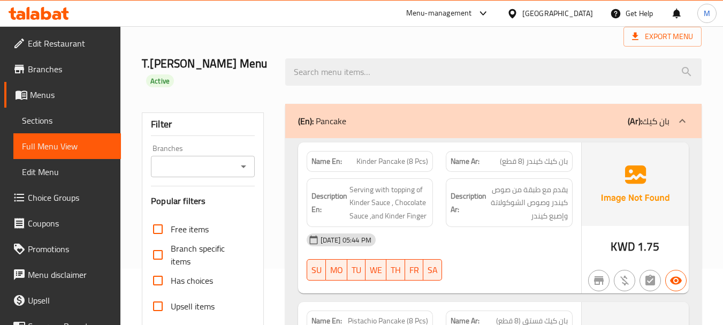
scroll to position [54, 0]
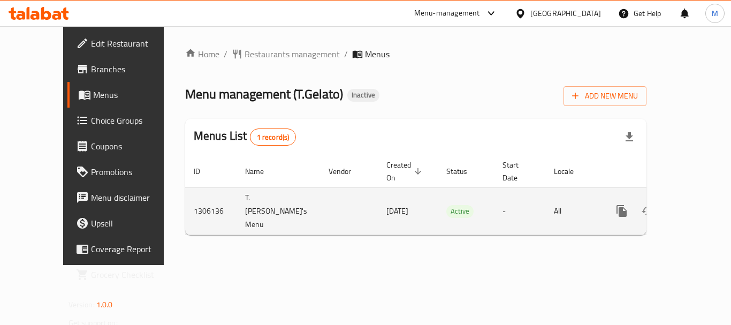
click at [693, 204] on icon "enhanced table" at bounding box center [699, 210] width 13 height 13
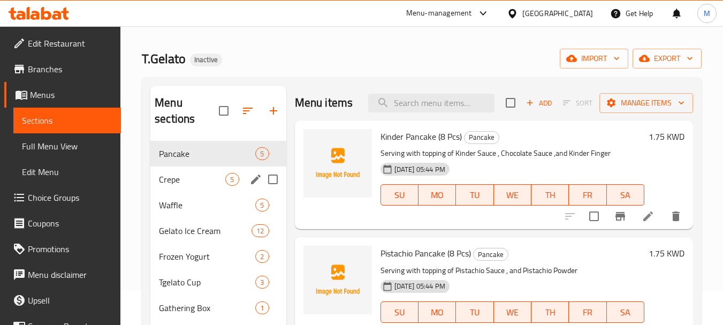
scroll to position [54, 0]
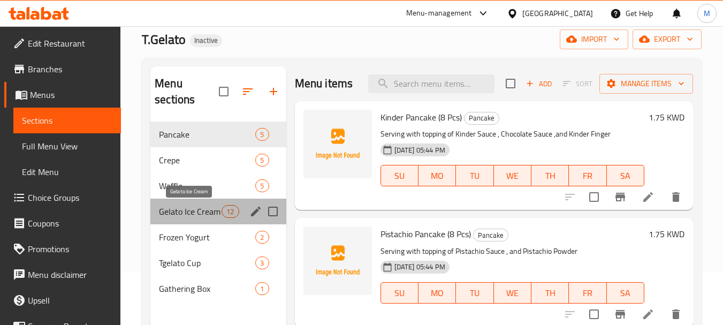
click at [193, 211] on span "Gelato Ice Cream" at bounding box center [190, 211] width 63 height 13
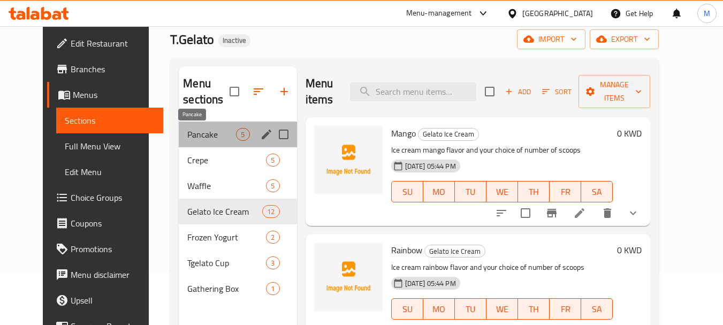
click at [187, 133] on span "Pancake" at bounding box center [211, 134] width 49 height 13
